Goal: Leave review/rating

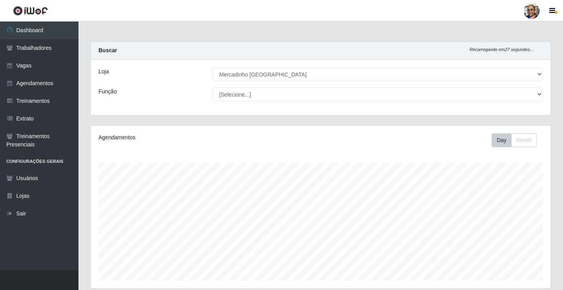
select select "345"
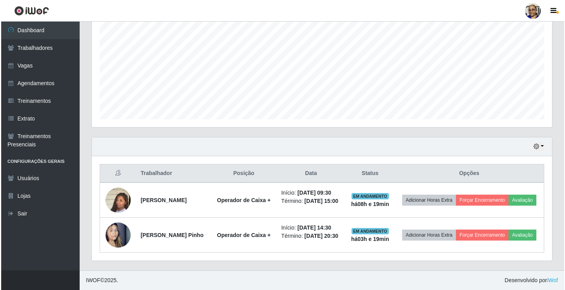
scroll to position [163, 460]
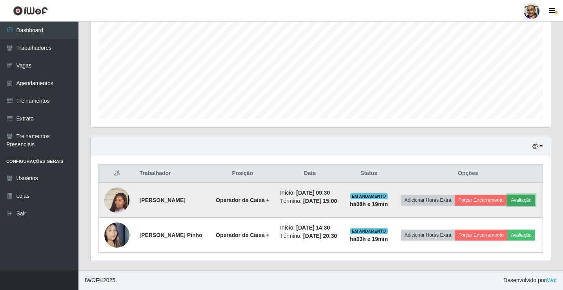
click at [507, 198] on button "Avaliação" at bounding box center [521, 200] width 28 height 11
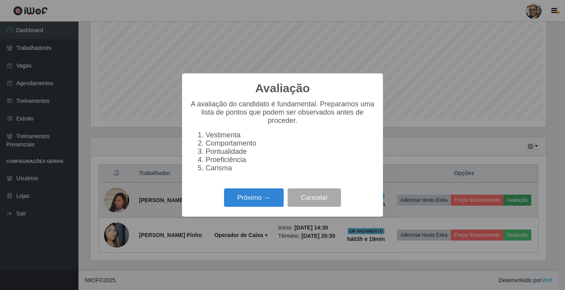
scroll to position [163, 455]
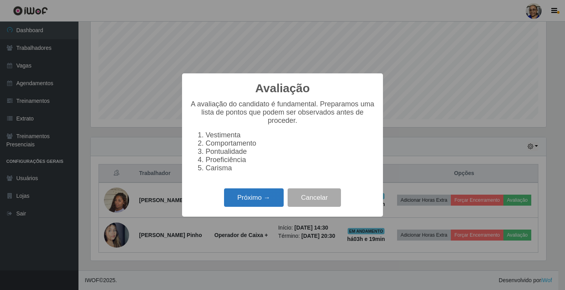
click at [262, 198] on button "Próximo →" at bounding box center [254, 197] width 60 height 18
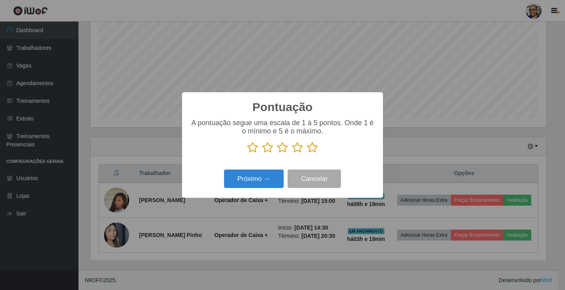
click at [314, 147] on icon at bounding box center [312, 148] width 11 height 12
click at [307, 153] on input "radio" at bounding box center [307, 153] width 0 height 0
click at [264, 181] on button "Próximo →" at bounding box center [254, 178] width 60 height 18
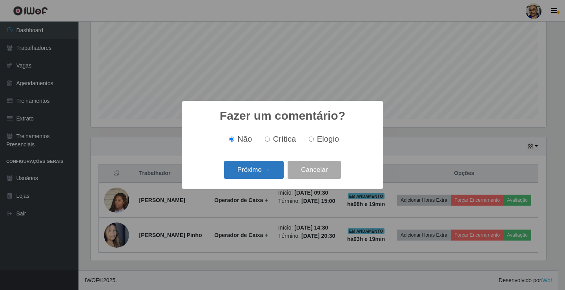
click at [269, 165] on button "Próximo →" at bounding box center [254, 170] width 60 height 18
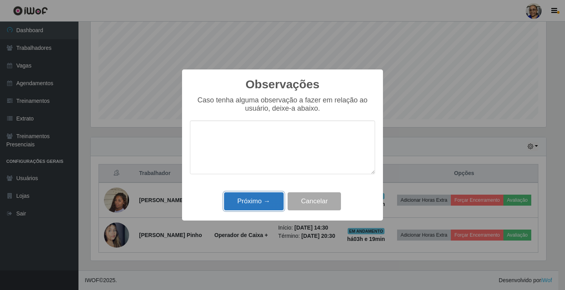
click at [259, 204] on button "Próximo →" at bounding box center [254, 201] width 60 height 18
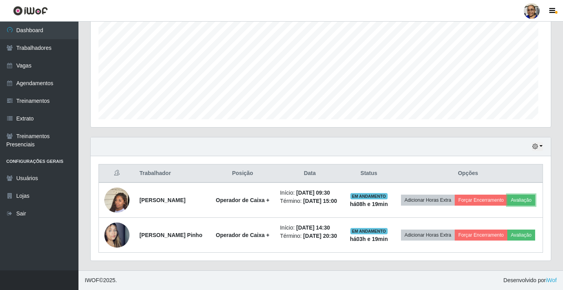
scroll to position [163, 460]
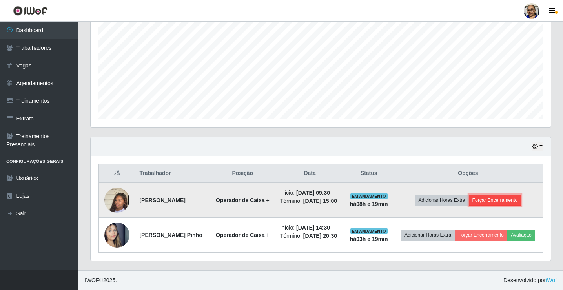
click at [511, 195] on button "Forçar Encerramento" at bounding box center [495, 200] width 53 height 11
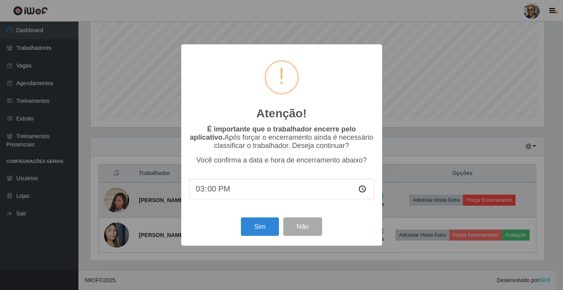
scroll to position [163, 455]
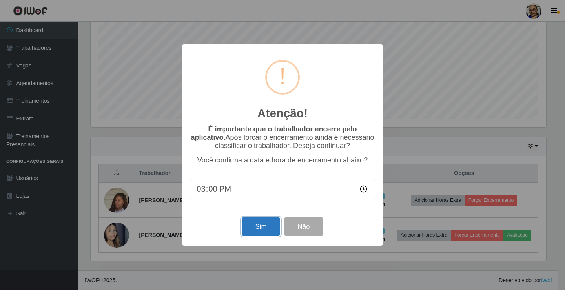
click at [264, 231] on button "Sim" at bounding box center [261, 226] width 38 height 18
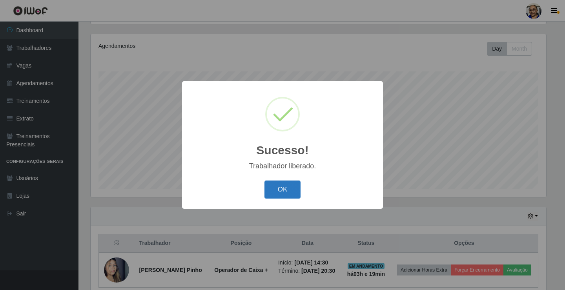
click at [286, 189] on button "OK" at bounding box center [282, 189] width 36 height 18
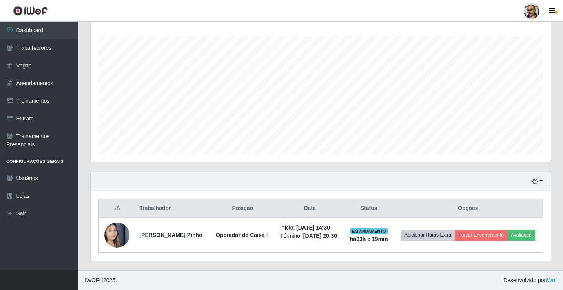
scroll to position [132, 0]
